Goal: Complete application form: Complete application form

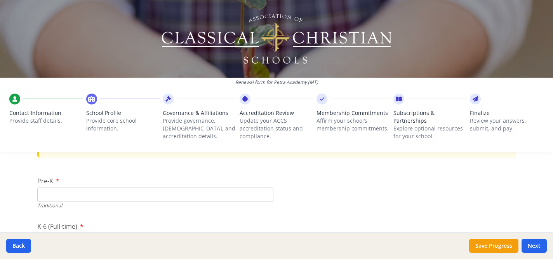
scroll to position [1620, 0]
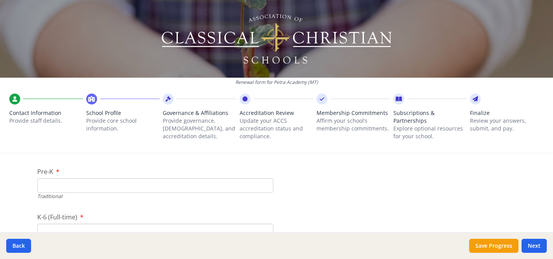
click at [138, 183] on input "Pre-K" at bounding box center [155, 185] width 236 height 14
type input "11"
click at [123, 197] on input "K-6 (Full-time)" at bounding box center [155, 201] width 236 height 14
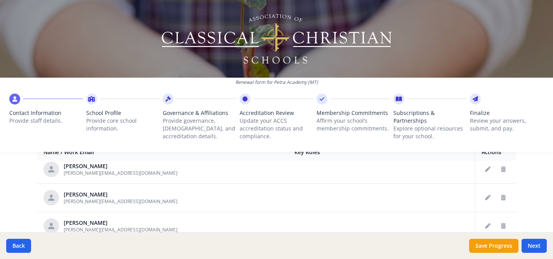
scroll to position [562, 0]
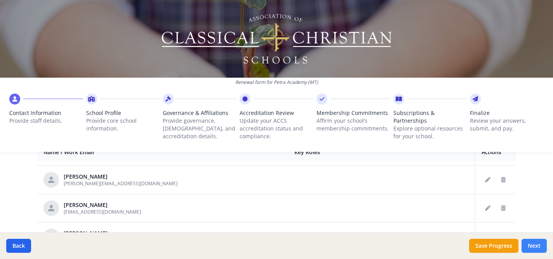
click at [539, 246] on button "Next" at bounding box center [533, 246] width 25 height 14
type input "[PHONE_NUMBER]"
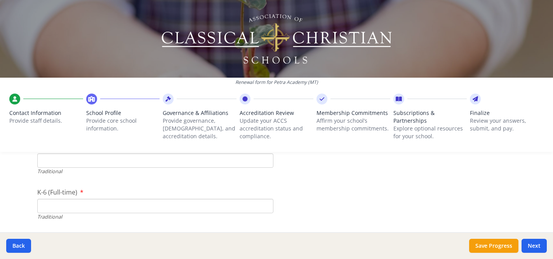
scroll to position [1644, 0]
click at [57, 204] on input "K-6 (Full-time)" at bounding box center [155, 206] width 236 height 14
click at [67, 187] on input "153" at bounding box center [155, 188] width 236 height 14
click at [267, 191] on input "152" at bounding box center [155, 188] width 236 height 14
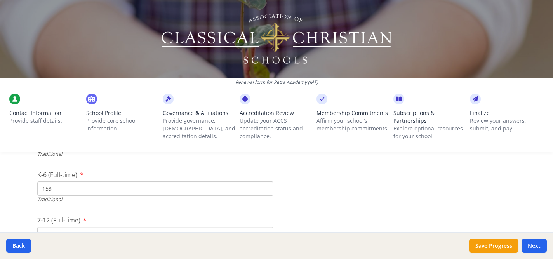
type input "153"
click at [265, 187] on input "153" at bounding box center [155, 188] width 236 height 14
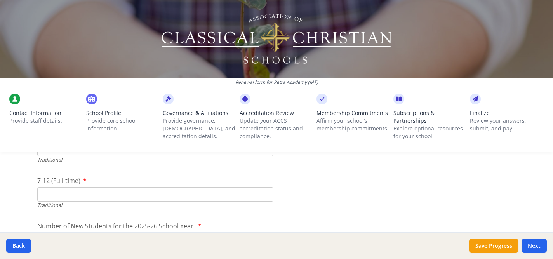
scroll to position [1704, 0]
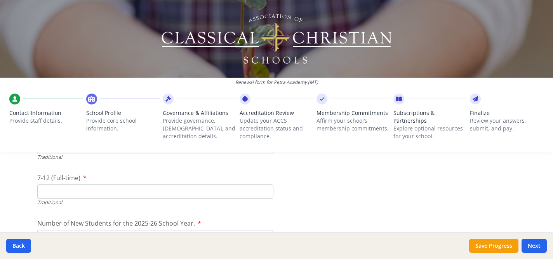
click at [177, 190] on input "7-12 (Full-time)" at bounding box center [155, 191] width 236 height 14
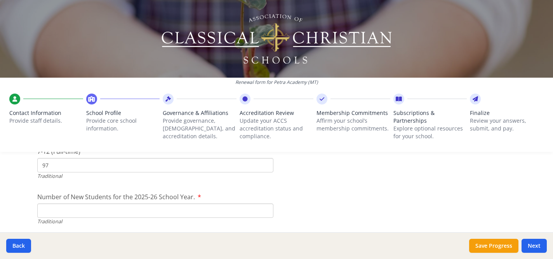
scroll to position [1738, 0]
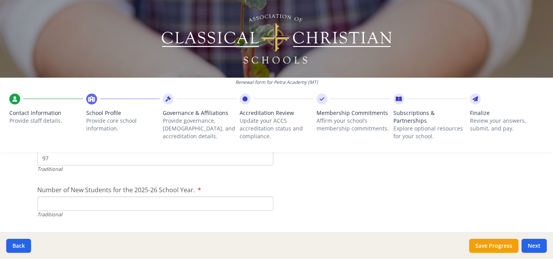
type input "97"
click at [184, 200] on input "Number of New Students for the 2025-26 School Year." at bounding box center [155, 203] width 236 height 14
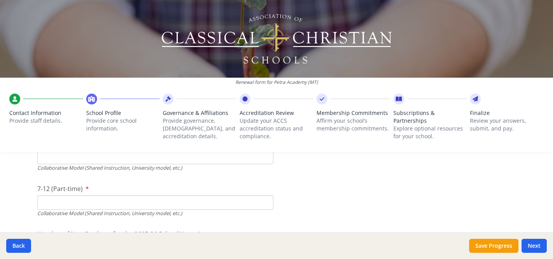
scroll to position [1867, 0]
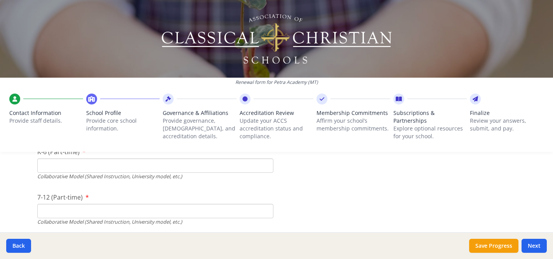
type input "38"
click at [134, 168] on input "K-6 (Part-time)" at bounding box center [155, 165] width 236 height 14
type input "0"
click at [101, 211] on input "7-12 (Part-time)" at bounding box center [155, 211] width 236 height 14
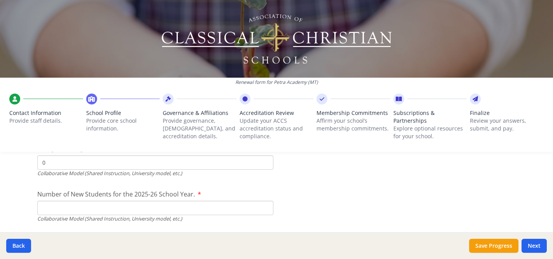
scroll to position [1924, 0]
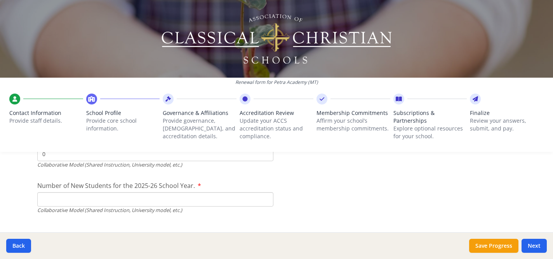
type input "0"
click at [101, 211] on div "Collaborative Model (Shared Instruction, University model, etc.)" at bounding box center [155, 209] width 236 height 7
click at [94, 24] on input "Number of New Students for the 2025-26 School Year." at bounding box center [155, 17] width 236 height 14
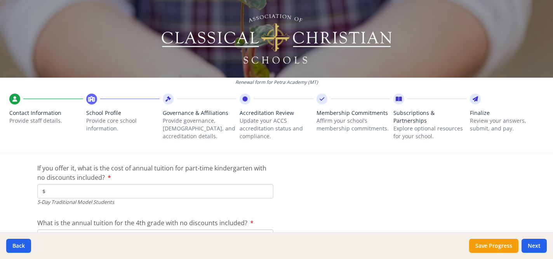
scroll to position [2096, 0]
type input "0"
click at [82, 188] on input "$" at bounding box center [155, 191] width 236 height 14
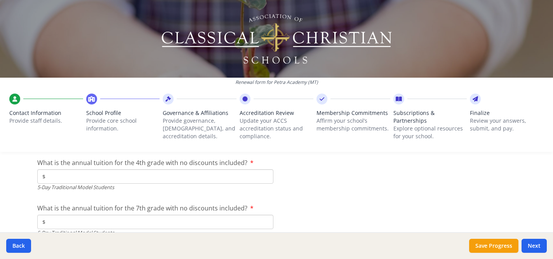
scroll to position [2158, 0]
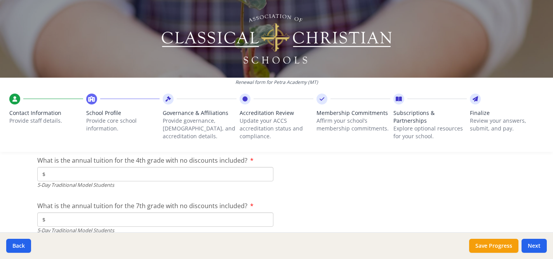
type input "$2 990"
click at [65, 178] on input "$" at bounding box center [155, 174] width 236 height 14
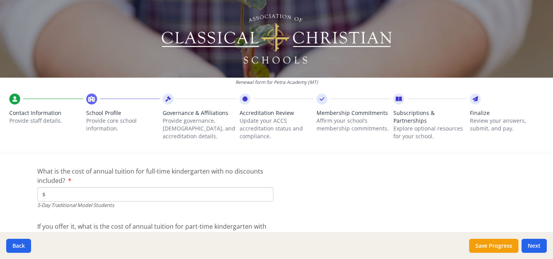
scroll to position [2048, 0]
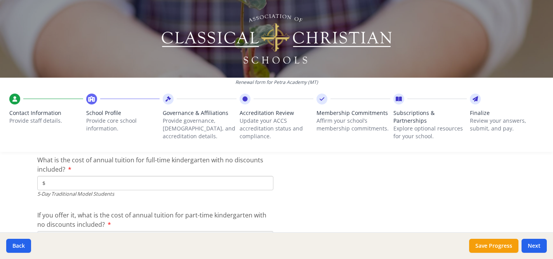
click at [75, 184] on input "$" at bounding box center [155, 183] width 236 height 14
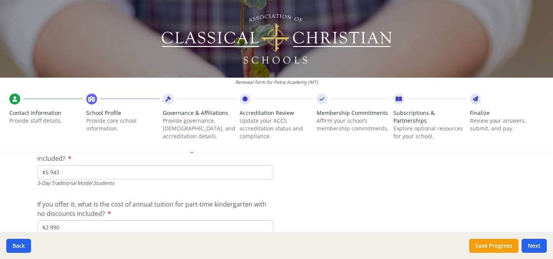
scroll to position [2063, 0]
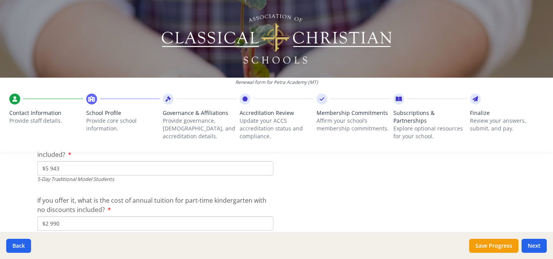
type input "$5 943"
drag, startPoint x: 64, startPoint y: 222, endPoint x: 36, endPoint y: 222, distance: 27.2
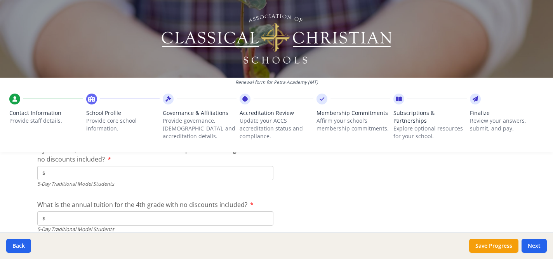
scroll to position [2116, 0]
type input "$"
click at [53, 215] on input "$" at bounding box center [155, 216] width 236 height 14
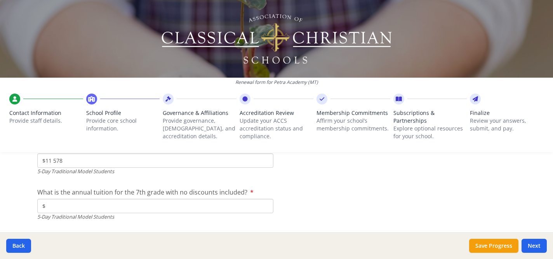
scroll to position [2173, 0]
type input "$11 578"
click at [253, 46] on img at bounding box center [276, 39] width 232 height 54
click at [106, 204] on input "$" at bounding box center [155, 204] width 236 height 14
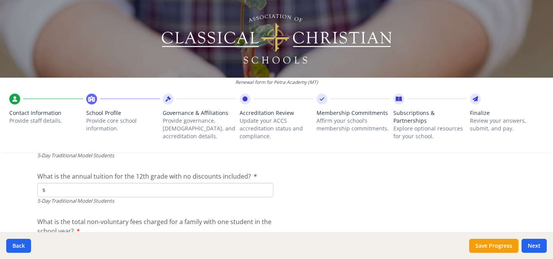
scroll to position [2232, 0]
type input "$12 169"
click at [96, 196] on input "$" at bounding box center [155, 190] width 236 height 14
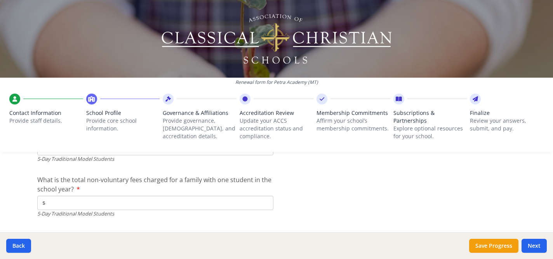
scroll to position [2275, 0]
type input "$12 169"
click at [81, 206] on input "$" at bounding box center [155, 202] width 236 height 14
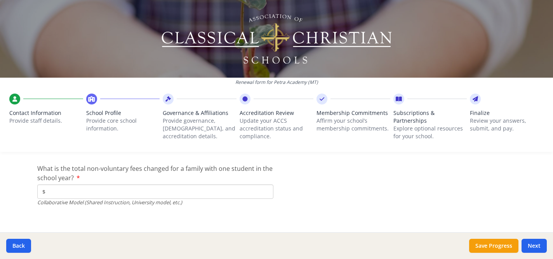
scroll to position [2646, 0]
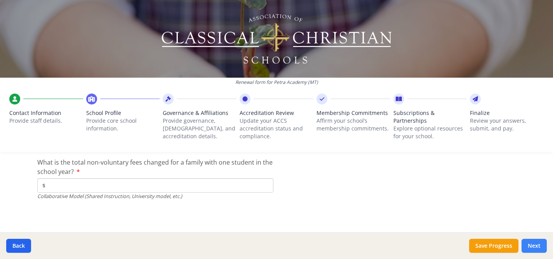
click at [535, 244] on button "Next" at bounding box center [533, 246] width 25 height 14
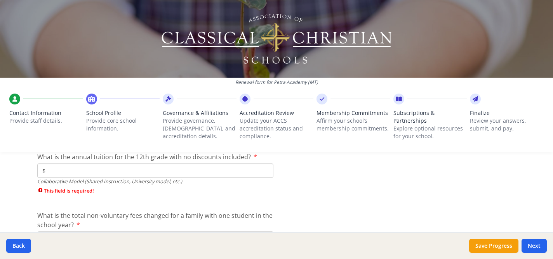
click at [230, 172] on input "$" at bounding box center [155, 170] width 236 height 14
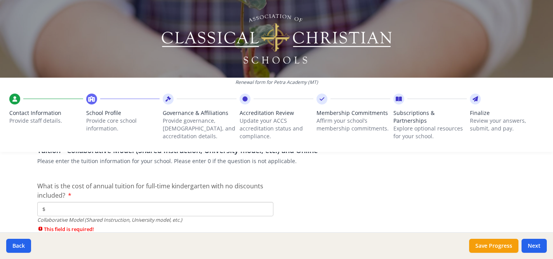
scroll to position [2418, 0]
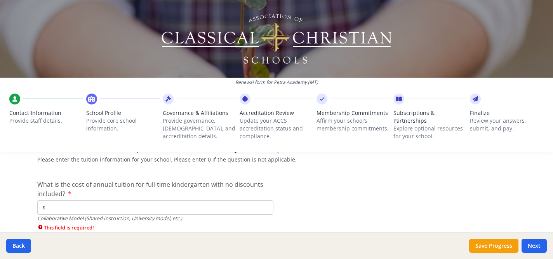
click at [119, 208] on input "$" at bounding box center [155, 207] width 236 height 14
type input "$0"
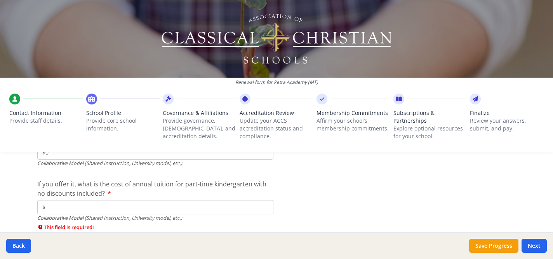
scroll to position [2474, 0]
type input "$0"
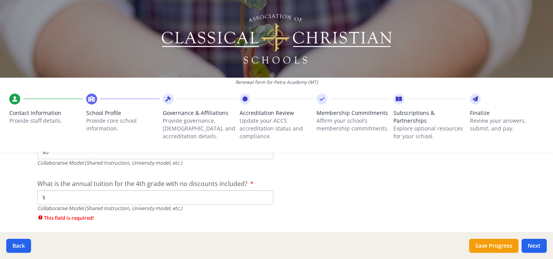
scroll to position [2532, 0]
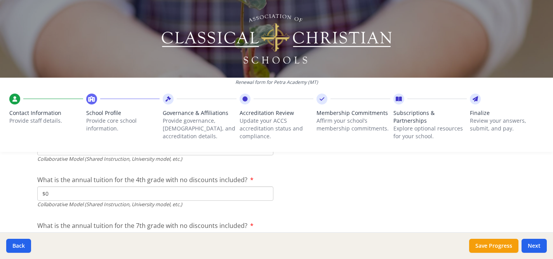
type input "$0"
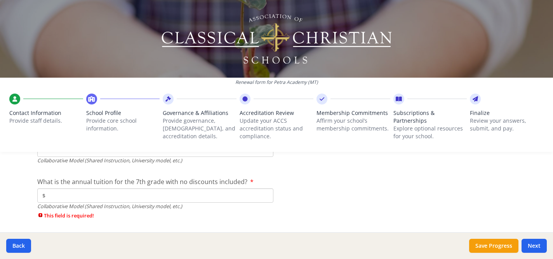
scroll to position [2594, 0]
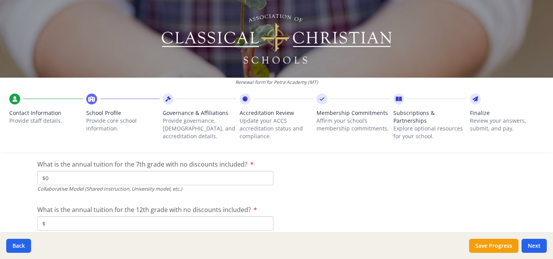
type input "$0"
click at [58, 219] on input "$" at bounding box center [155, 223] width 236 height 14
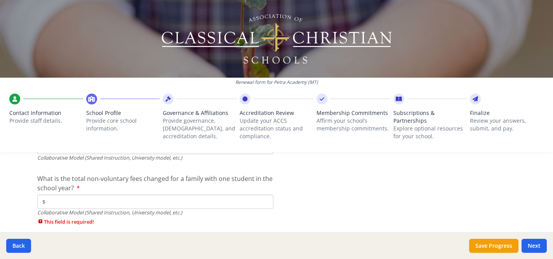
scroll to position [2672, 0]
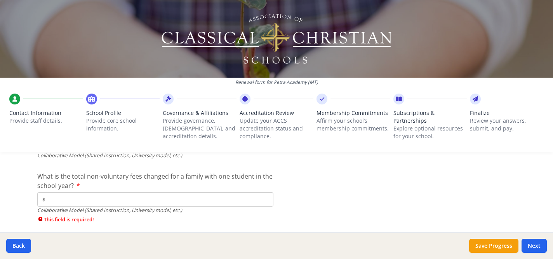
type input "$0"
click at [62, 200] on input "$" at bounding box center [155, 199] width 236 height 14
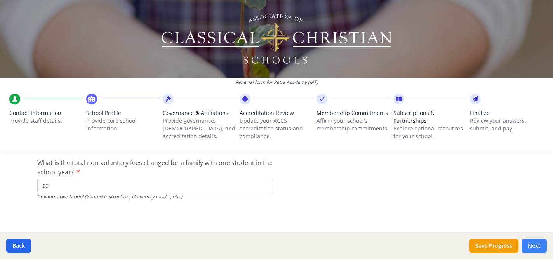
type input "$0"
click at [535, 245] on button "Next" at bounding box center [533, 246] width 25 height 14
click at [533, 247] on button "Next" at bounding box center [533, 246] width 25 height 14
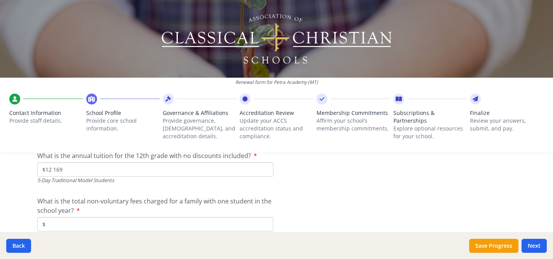
scroll to position [2287, 0]
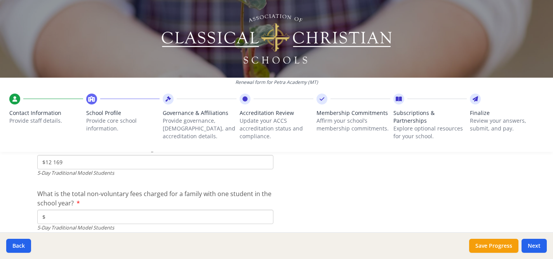
click at [228, 221] on input "$" at bounding box center [155, 217] width 236 height 14
type input "$0"
click at [537, 244] on button "Next" at bounding box center [533, 246] width 25 height 14
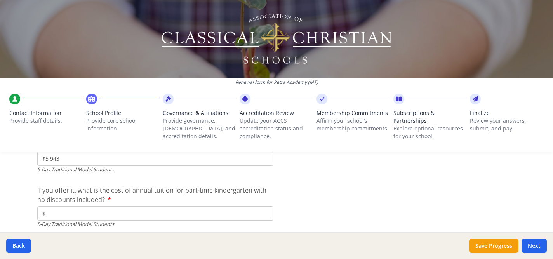
click at [237, 207] on input "$" at bounding box center [155, 213] width 236 height 14
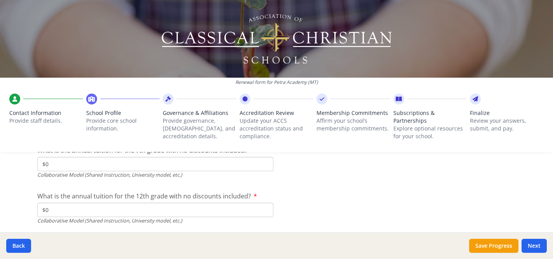
scroll to position [2673, 0]
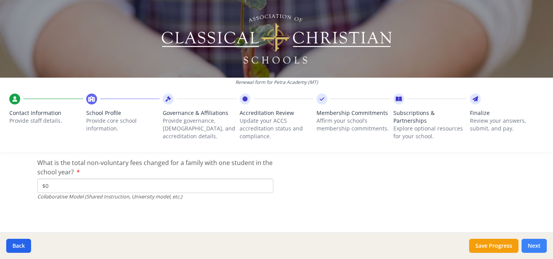
type input "$0"
click at [524, 245] on button "Next" at bounding box center [533, 246] width 25 height 14
click at [541, 244] on button "Next" at bounding box center [533, 246] width 25 height 14
click at [489, 246] on button "Save Progress" at bounding box center [493, 246] width 49 height 14
type input "[PHONE_NUMBER]"
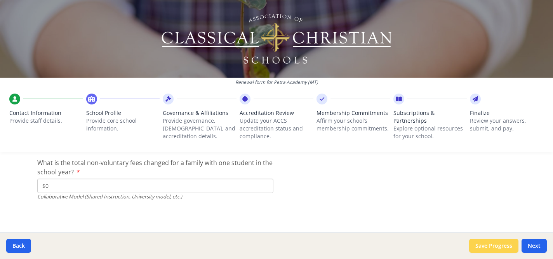
scroll to position [2646, 0]
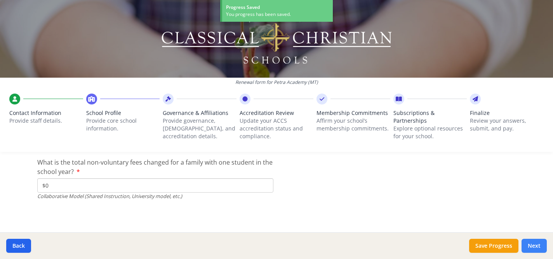
click at [536, 244] on button "Next" at bounding box center [533, 246] width 25 height 14
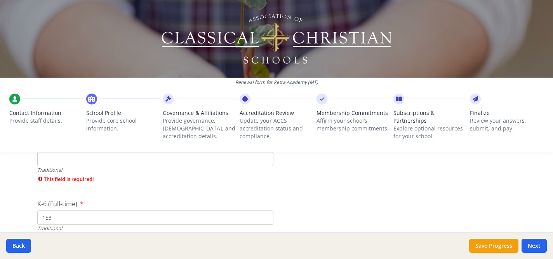
scroll to position [1653, 0]
click at [249, 162] on input "Pre-K" at bounding box center [155, 165] width 236 height 14
type input "11"
click at [529, 243] on button "Next" at bounding box center [533, 246] width 25 height 14
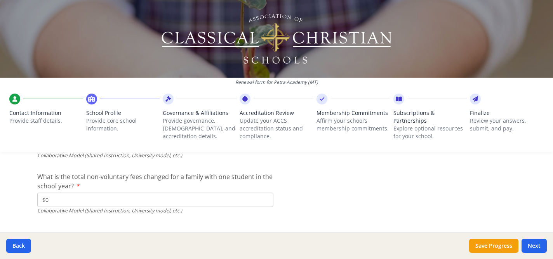
scroll to position [2660, 0]
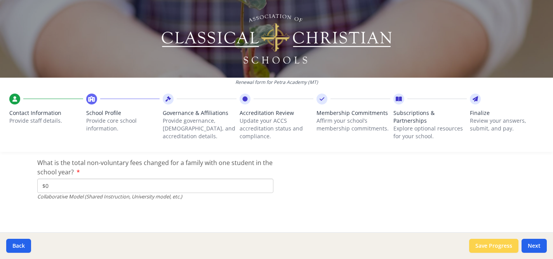
click at [496, 244] on button "Save Progress" at bounding box center [493, 246] width 49 height 14
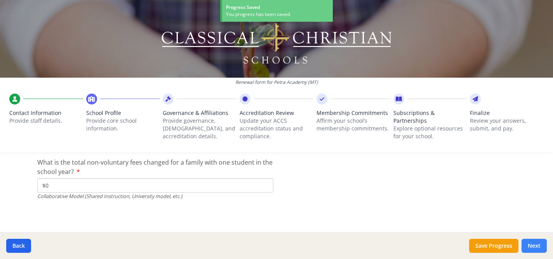
click at [532, 245] on button "Next" at bounding box center [533, 246] width 25 height 14
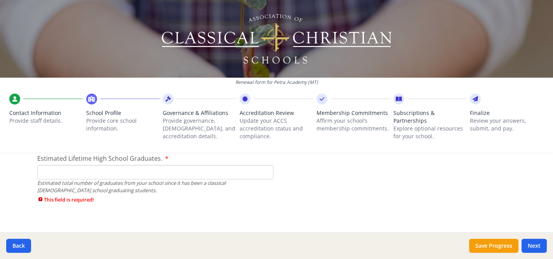
scroll to position [1182, 0]
click at [225, 172] on input "Estimated Lifetime High School Graduates." at bounding box center [155, 173] width 236 height 14
click at [489, 243] on button "Save Progress" at bounding box center [493, 246] width 49 height 14
